Goal: Task Accomplishment & Management: Use online tool/utility

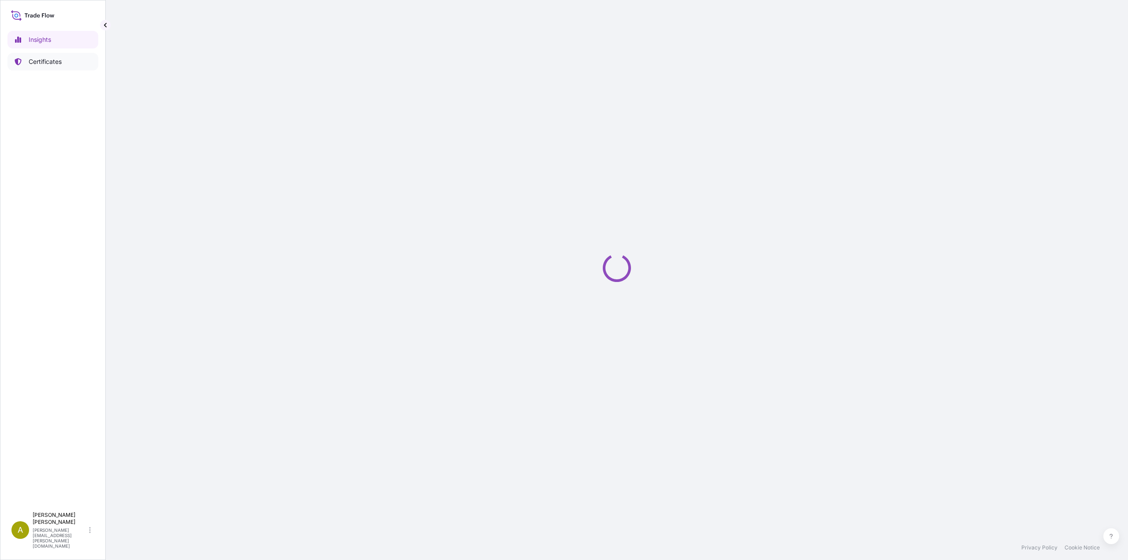
click at [58, 65] on p "Certificates" at bounding box center [45, 61] width 33 height 9
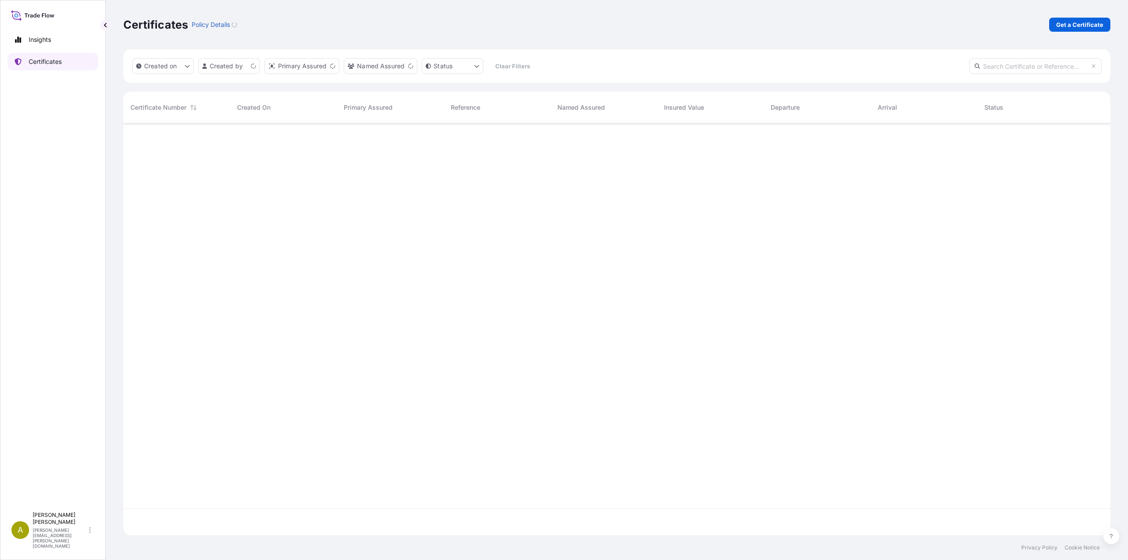
scroll to position [410, 980]
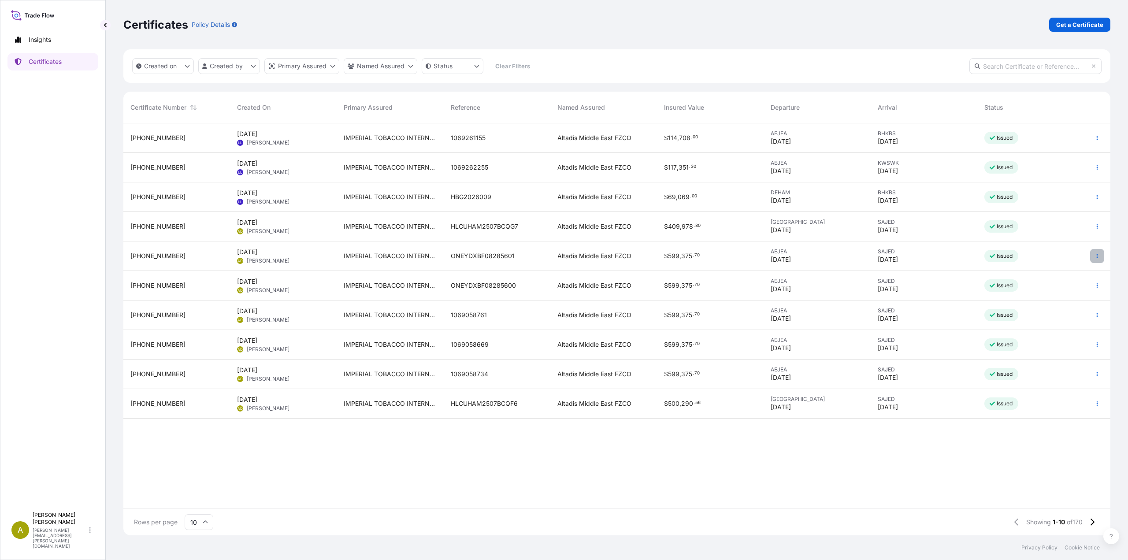
click at [1096, 257] on icon "button" at bounding box center [1096, 255] width 5 height 5
click at [1043, 260] on p "Duplicate certificate" at bounding box center [1054, 257] width 58 height 9
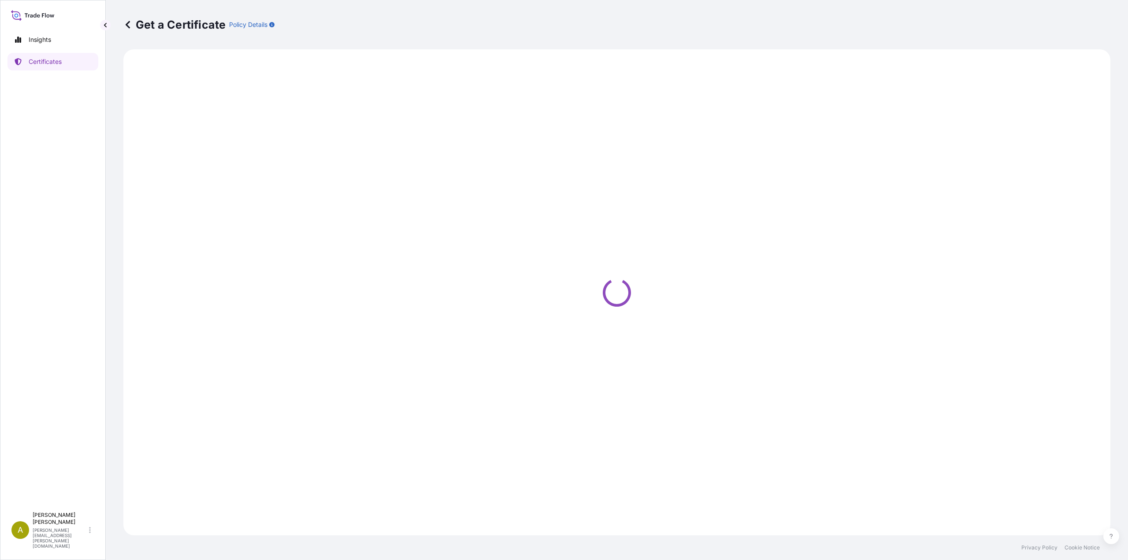
select select "Road / [GEOGRAPHIC_DATA]"
select select "Sea"
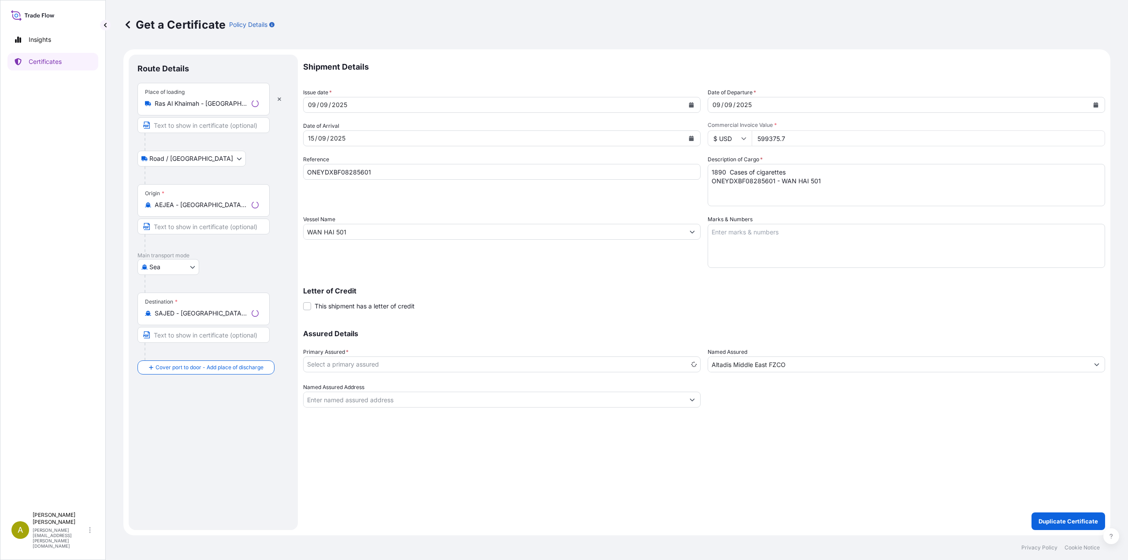
select select "31694"
click at [693, 138] on icon "Calendar" at bounding box center [691, 138] width 5 height 5
click at [321, 246] on div "22" at bounding box center [319, 246] width 16 height 16
click at [1094, 104] on icon "Calendar" at bounding box center [1096, 104] width 5 height 5
click at [722, 199] on div "15" at bounding box center [723, 196] width 16 height 16
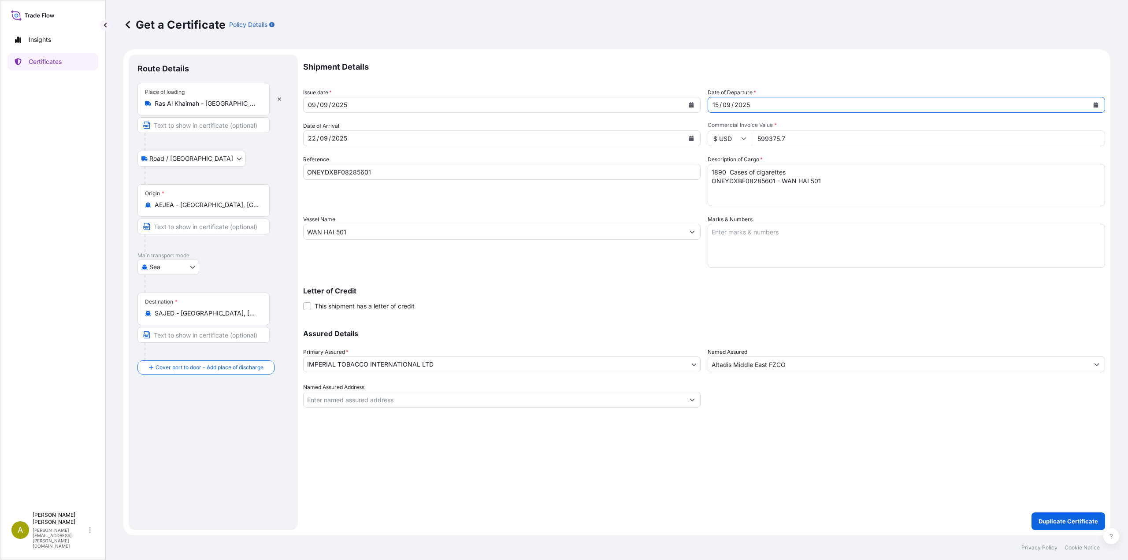
click at [694, 107] on button "Calendar" at bounding box center [691, 105] width 14 height 14
click at [315, 194] on div "15" at bounding box center [319, 196] width 16 height 16
drag, startPoint x: 378, startPoint y: 172, endPoint x: 231, endPoint y: 171, distance: 146.7
click at [231, 171] on form "Route Details Place of loading [GEOGRAPHIC_DATA] Road / [GEOGRAPHIC_DATA] / Inl…" at bounding box center [616, 292] width 987 height 486
paste input "7800"
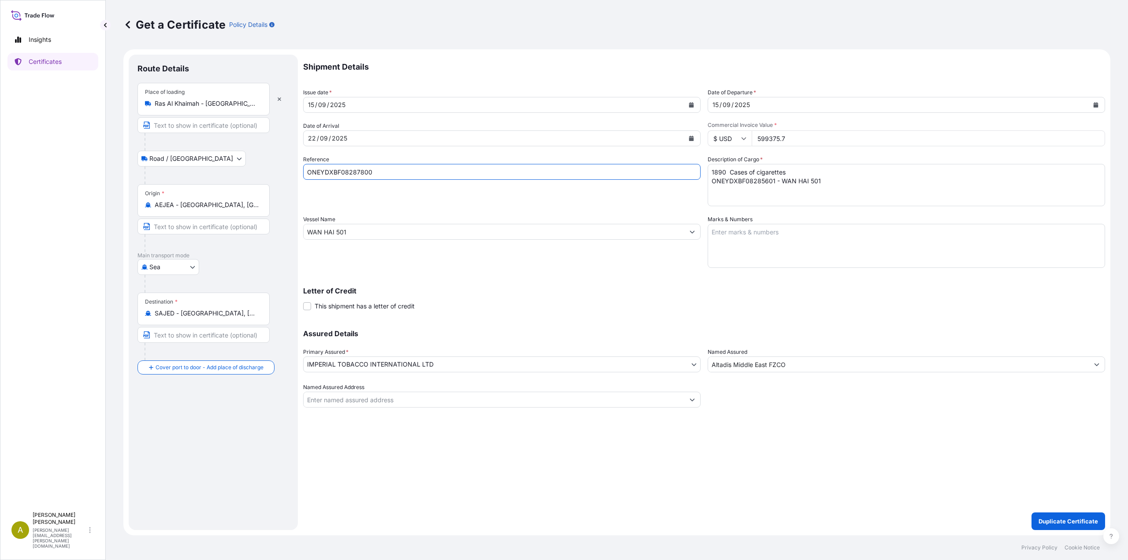
type input "ONEYDXBF08287800"
drag, startPoint x: 832, startPoint y: 186, endPoint x: 656, endPoint y: 167, distance: 177.2
click at [656, 167] on div "Shipment Details Issue date * [DATE] Date of Departure * [DATE] Date of Arrival…" at bounding box center [704, 231] width 802 height 353
paste textarea "7800 - X PRESS ALTAIR"
type textarea "1890 Cases of cigarettes ONEYDXBF08287800 - X PRESS ALTAIR"
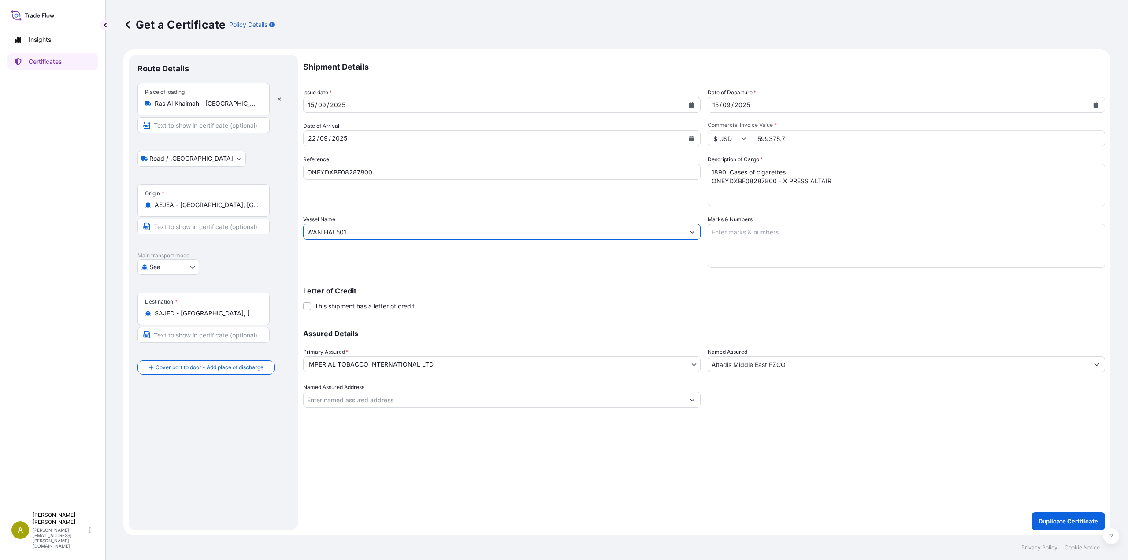
drag, startPoint x: 356, startPoint y: 230, endPoint x: 273, endPoint y: 230, distance: 82.4
click at [273, 230] on form "Route Details Place of loading [GEOGRAPHIC_DATA] Road / [GEOGRAPHIC_DATA] / Inl…" at bounding box center [616, 292] width 987 height 486
paste input "X PRESS ALTAIR"
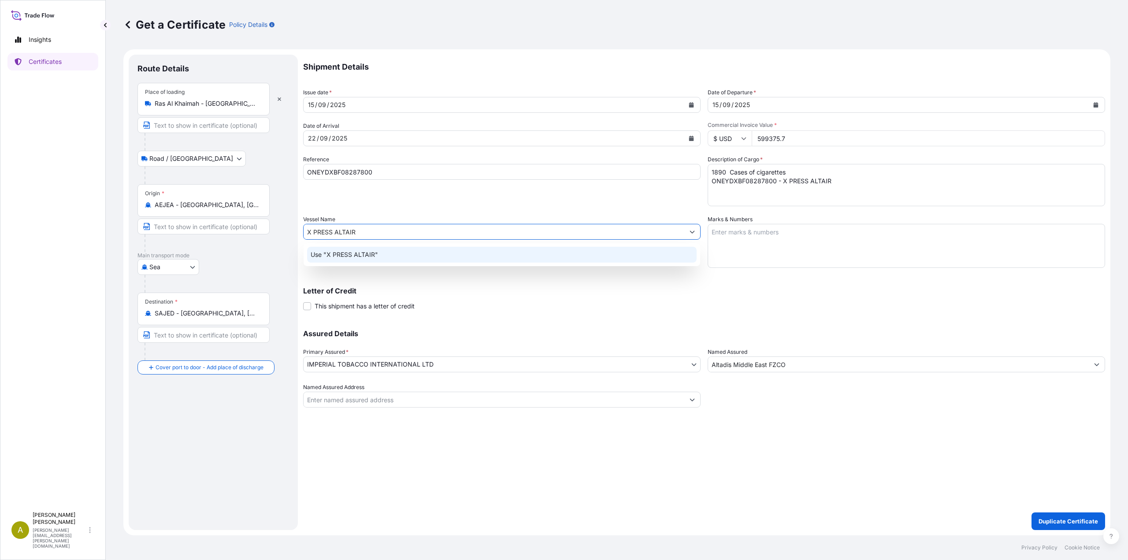
type input "X PRESS ALTAIR"
click at [451, 208] on div "Shipment Details Issue date * [DATE] Date of Departure * [DATE] Date of Arrival…" at bounding box center [704, 231] width 802 height 353
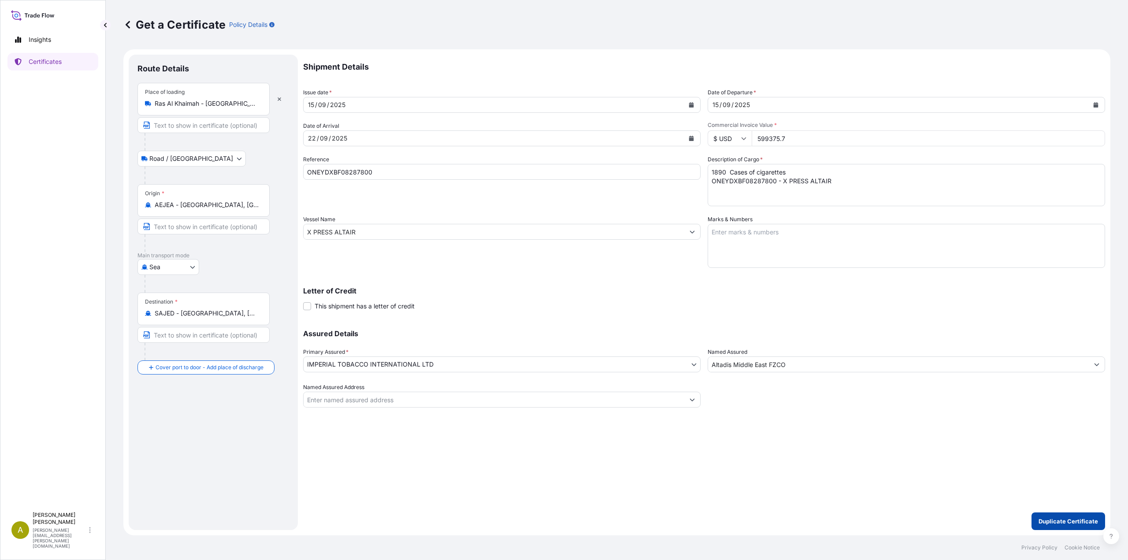
click at [1070, 517] on p "Duplicate Certificate" at bounding box center [1067, 521] width 59 height 9
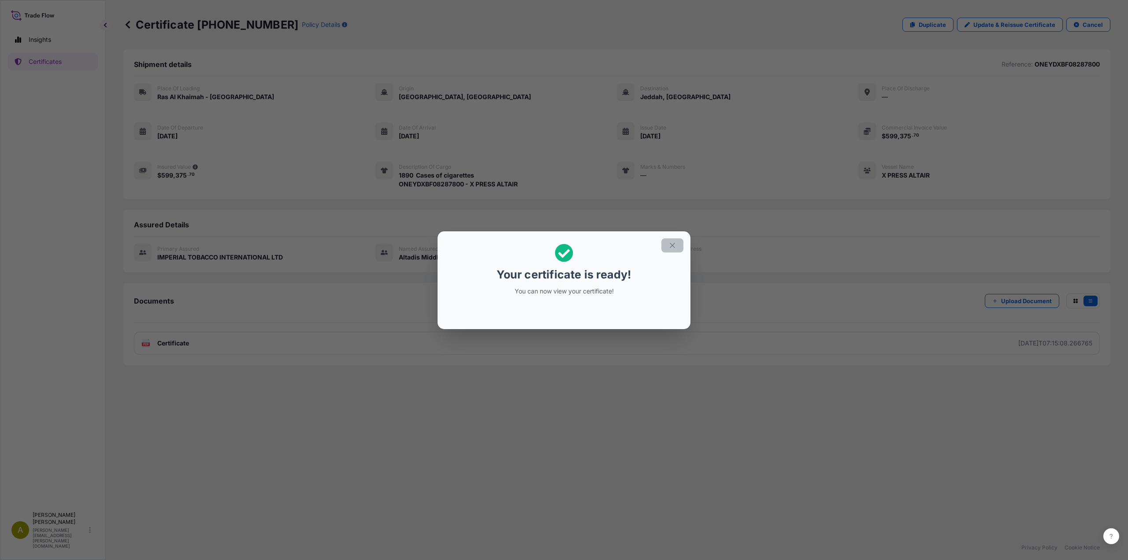
click at [675, 243] on icon "button" at bounding box center [672, 245] width 5 height 5
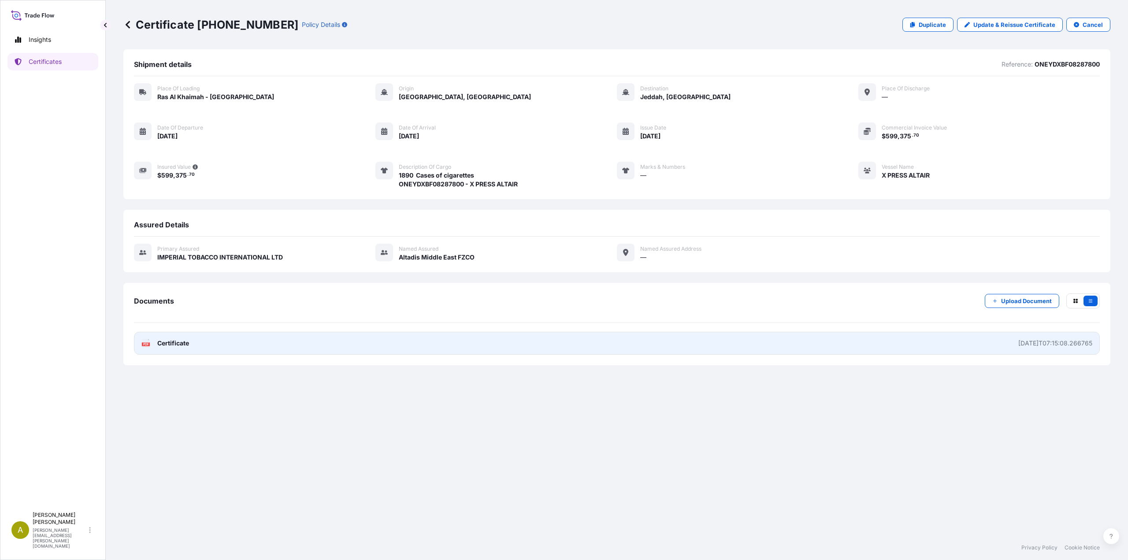
click at [238, 341] on link "PDF Certificate [DATE]T07:15:08.266765" at bounding box center [617, 343] width 966 height 23
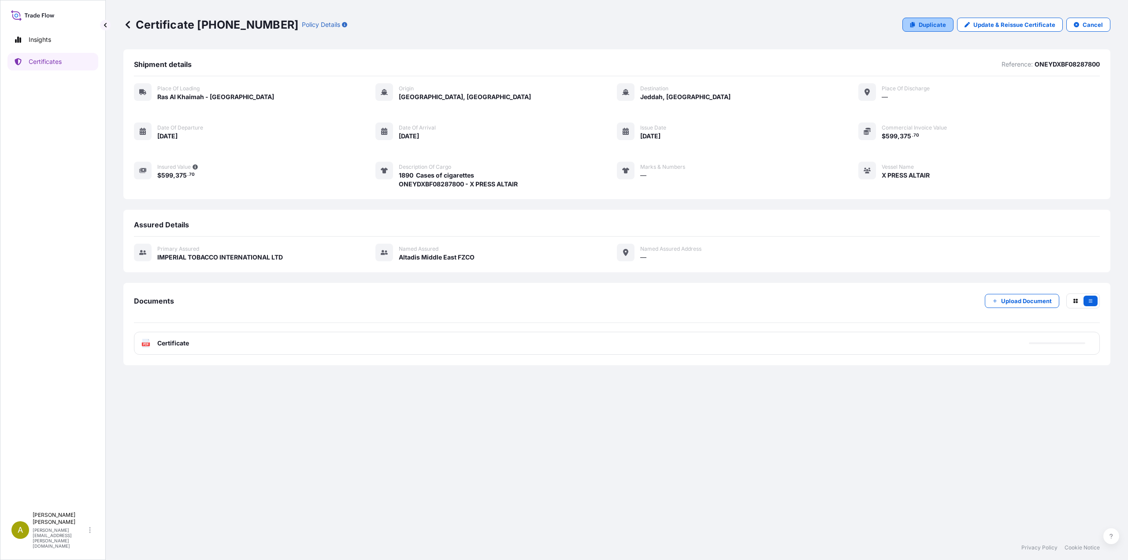
click at [936, 28] on p "Duplicate" at bounding box center [932, 24] width 27 height 9
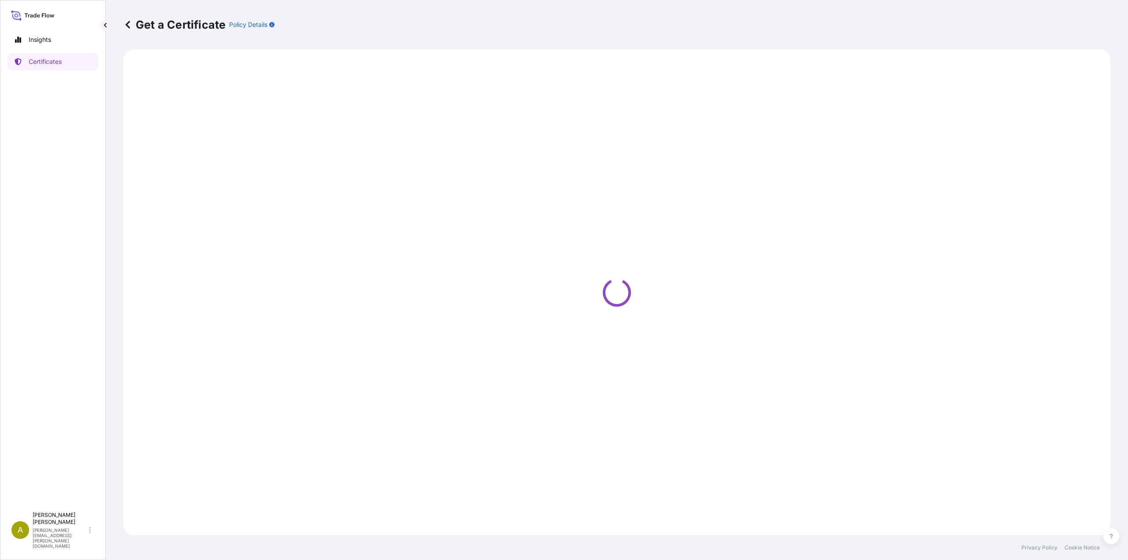
select select "Road / [GEOGRAPHIC_DATA]"
select select "Sea"
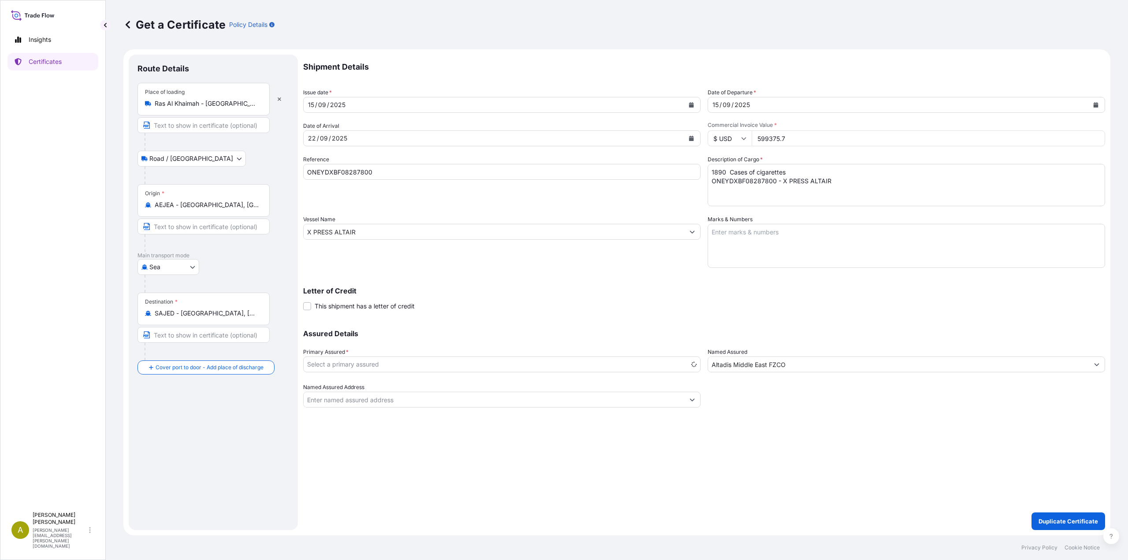
select select "31694"
drag, startPoint x: 803, startPoint y: 142, endPoint x: 708, endPoint y: 141, distance: 95.6
click at [708, 141] on div "$ USD 599375.7" at bounding box center [906, 138] width 397 height 16
paste input "760184.70"
type input "760184.70"
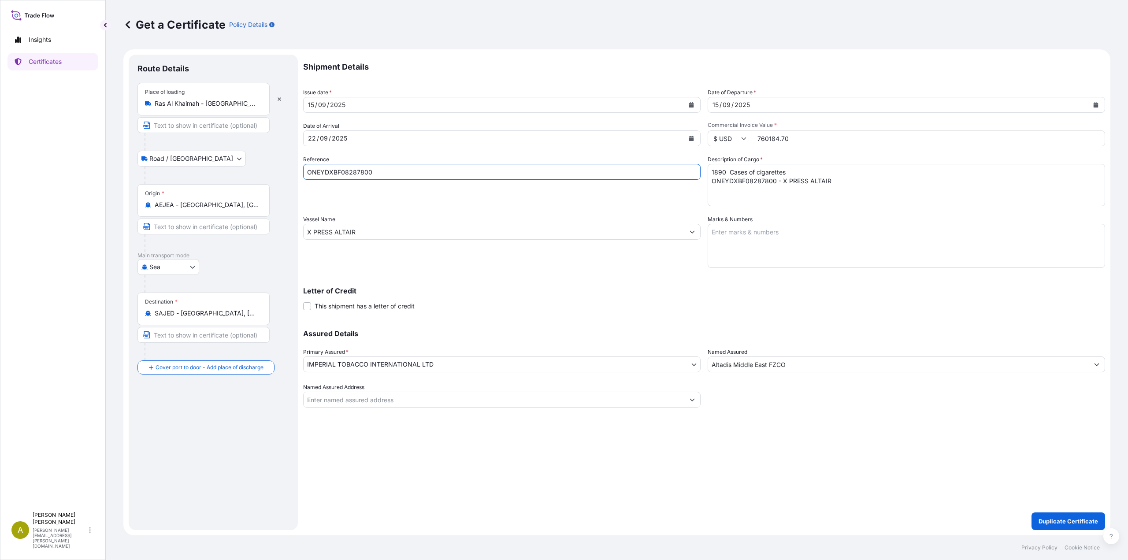
paste input "1069260806"
type input "1069260806"
drag, startPoint x: 830, startPoint y: 187, endPoint x: 622, endPoint y: 160, distance: 209.6
click at [622, 160] on div "Shipment Details Issue date * [DATE] Date of Departure * [DATE] Date of Arrival…" at bounding box center [704, 231] width 802 height 353
paste textarea "1069260806 - X PRESS ALTAIR"
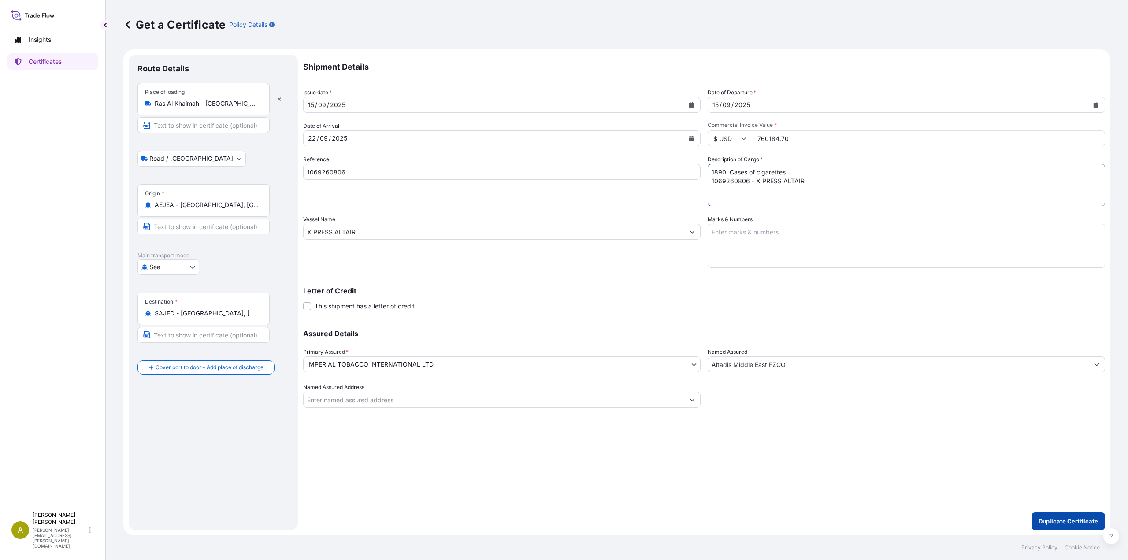
type textarea "1890 Cases of cigarettes 1069260806 - X PRESS ALTAIR"
click at [1059, 516] on button "Duplicate Certificate" at bounding box center [1068, 521] width 74 height 18
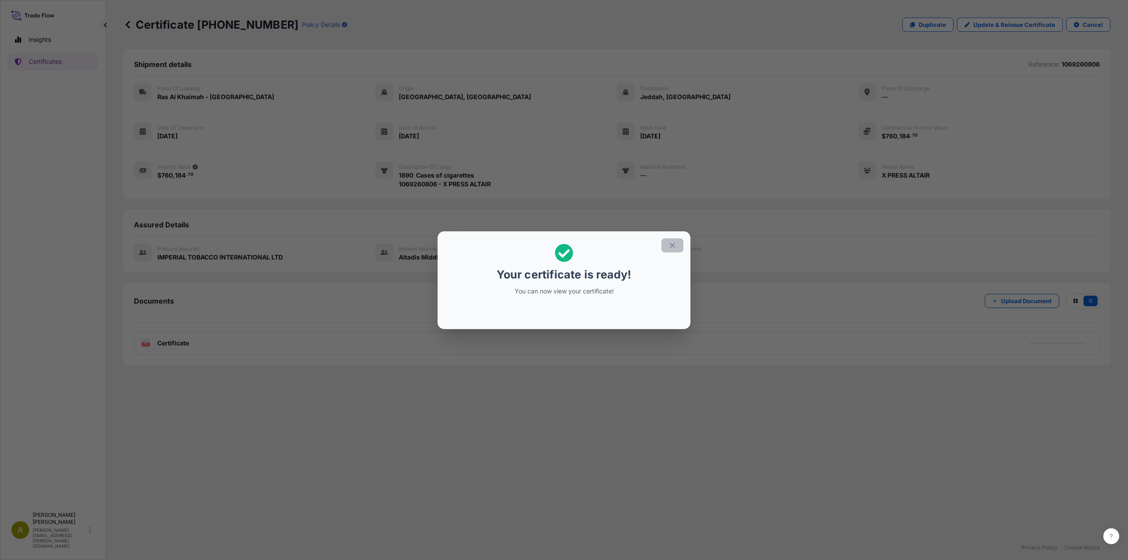
click at [672, 245] on icon "button" at bounding box center [672, 245] width 5 height 5
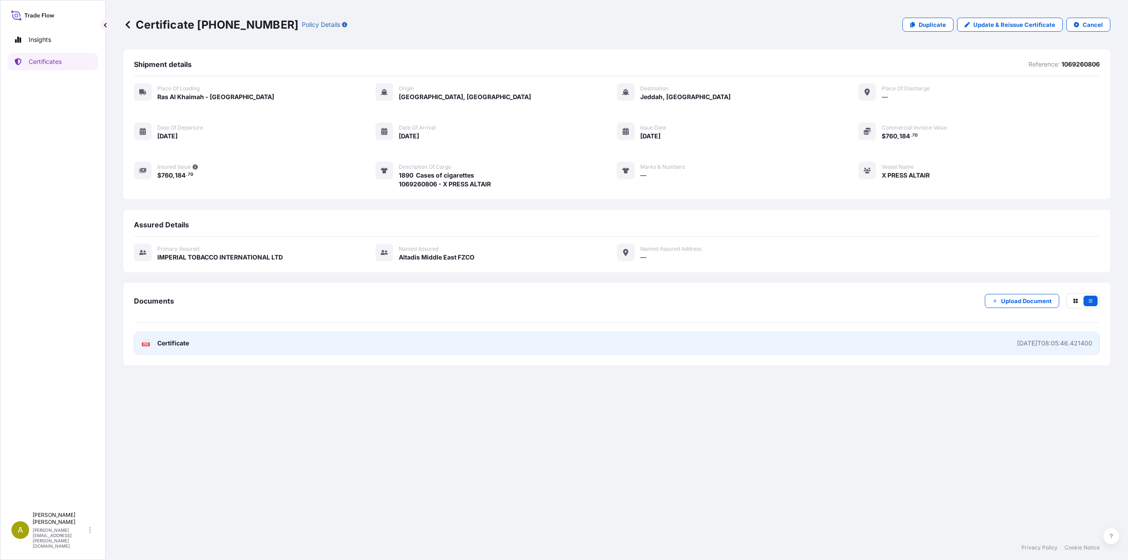
click at [238, 348] on link "PDF Certificate [DATE]T08:05:46.421400" at bounding box center [617, 343] width 966 height 23
